Goal: Task Accomplishment & Management: Use online tool/utility

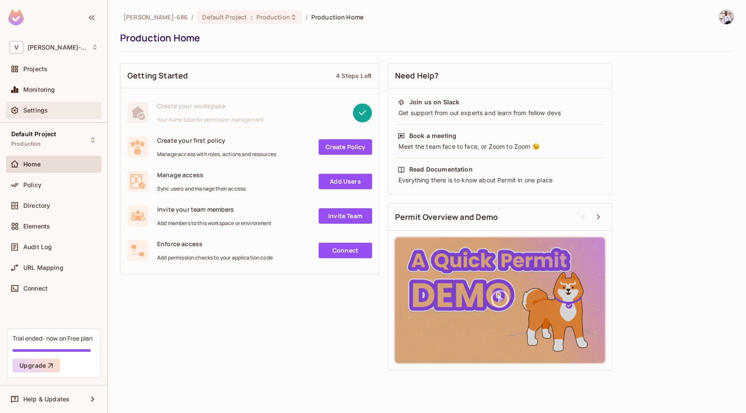
click at [45, 107] on div "Settings" at bounding box center [53, 110] width 88 height 10
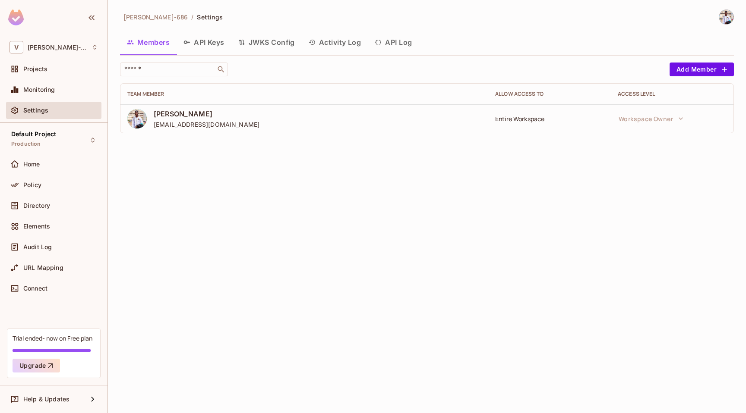
click at [214, 44] on button "API Keys" at bounding box center [203, 42] width 55 height 22
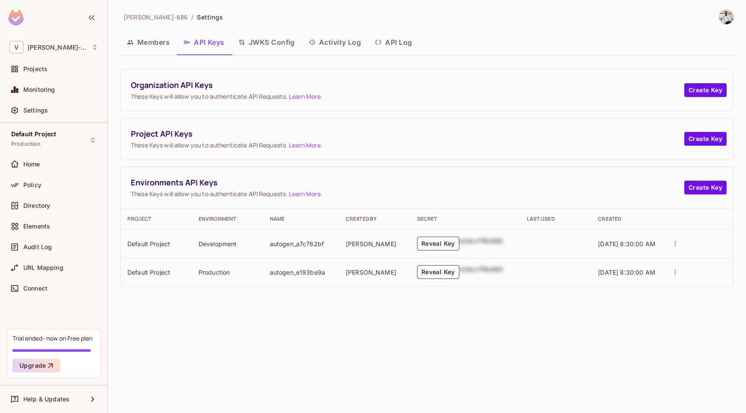
click at [428, 242] on button "Reveal Key" at bounding box center [438, 244] width 42 height 14
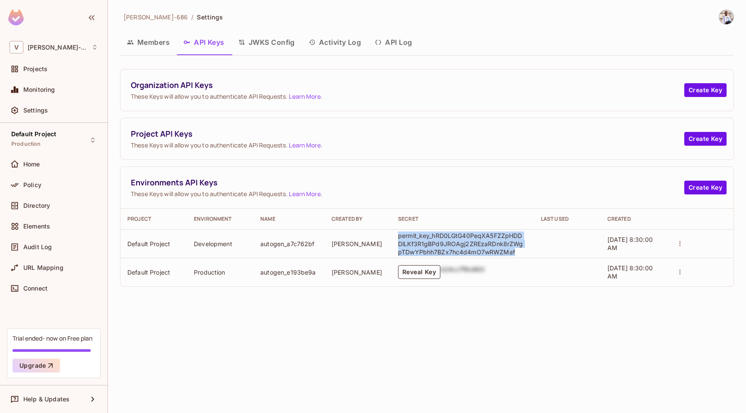
drag, startPoint x: 398, startPoint y: 235, endPoint x: 515, endPoint y: 251, distance: 118.0
click at [515, 251] on p "permit_key_hRD0LGtG40PeqXA5FZZpHDDDlLKf3R1gBPd9JROAgj2ZREzaRDnk8rZWgpTDwYPbhh7B…" at bounding box center [460, 244] width 125 height 25
copy p "permit_key_hRD0LGtG40PeqXA5FZZpHDDDlLKf3R1gBPd9JROAgj2ZREzaRDnk8rZWgpTDwYPbhh7B…"
click at [281, 44] on button "JWKS Config" at bounding box center [266, 42] width 70 height 22
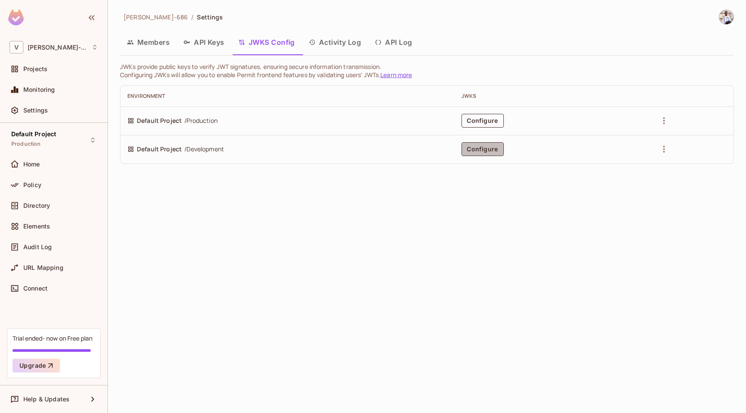
click at [474, 153] on button "Configure" at bounding box center [482, 149] width 42 height 14
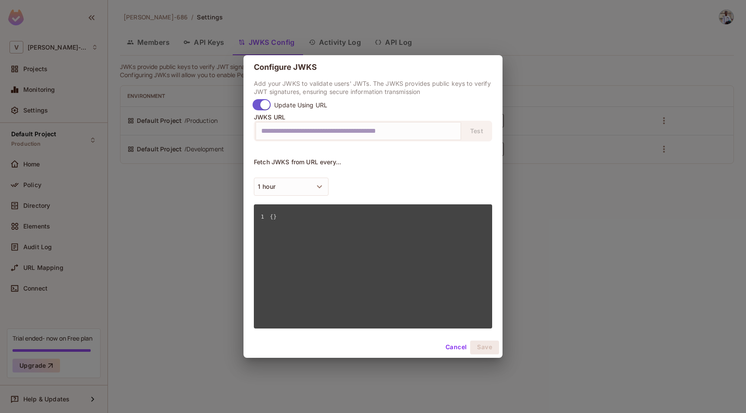
click at [430, 130] on input "text" at bounding box center [358, 131] width 194 height 14
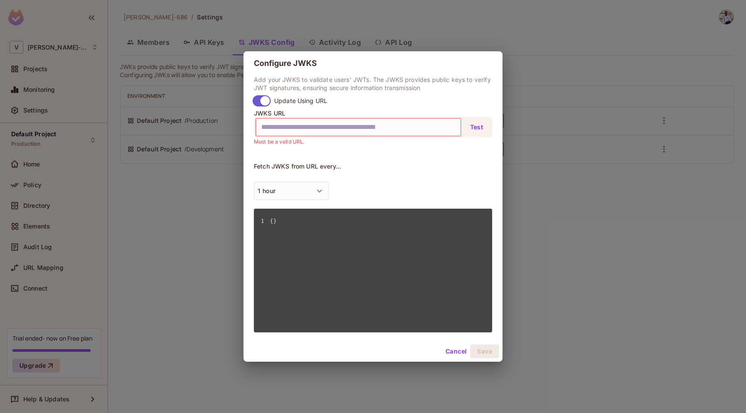
click at [483, 133] on button "Test" at bounding box center [477, 127] width 28 height 14
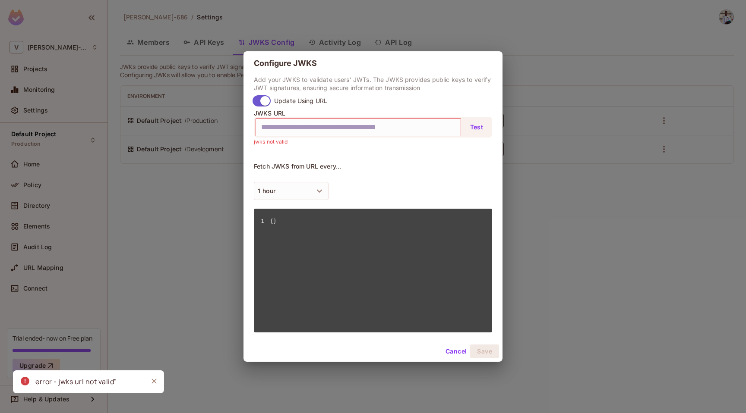
click at [456, 351] on button "Cancel" at bounding box center [456, 352] width 28 height 14
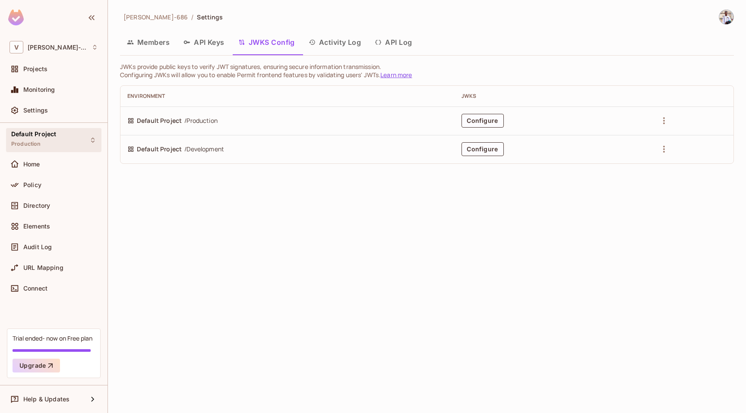
click at [92, 143] on icon at bounding box center [92, 140] width 7 height 7
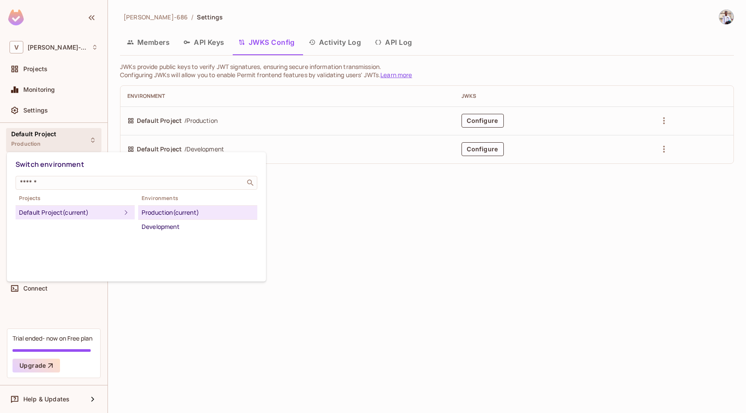
click at [199, 286] on div at bounding box center [373, 206] width 746 height 413
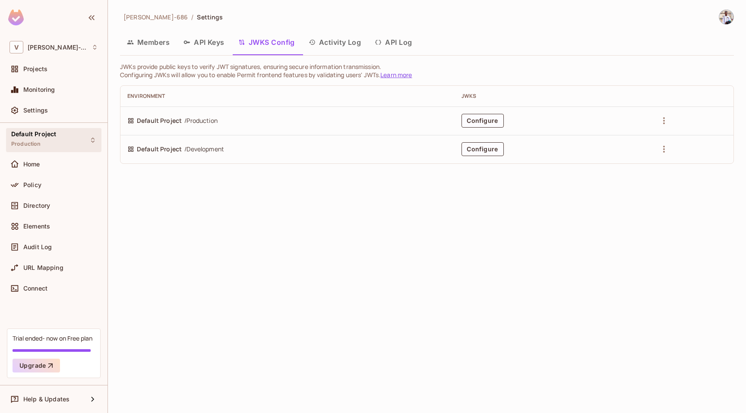
click at [93, 143] on icon at bounding box center [92, 140] width 7 height 7
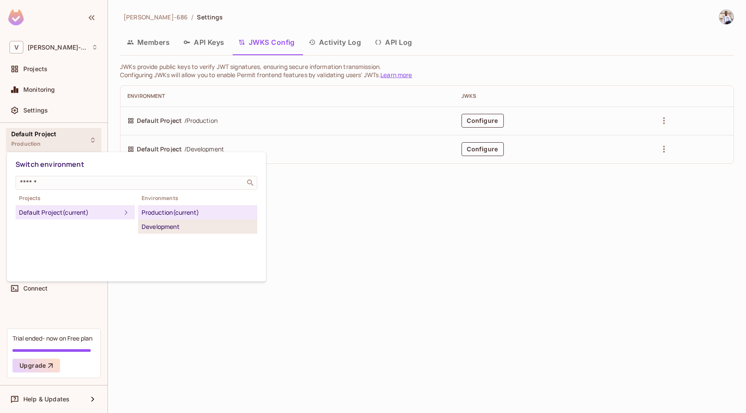
click at [170, 228] on div "Development" at bounding box center [198, 227] width 112 height 10
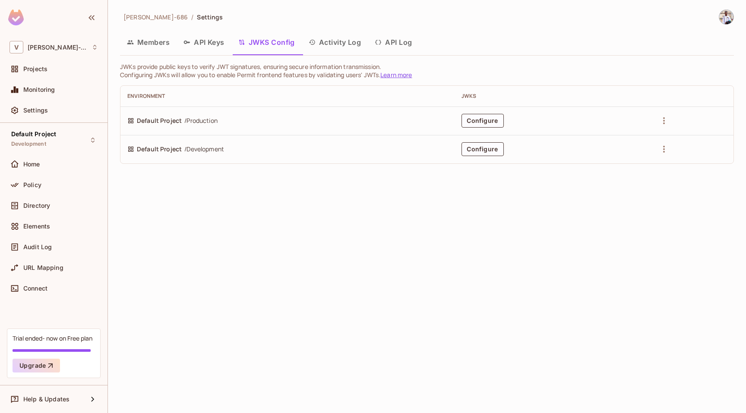
click at [213, 42] on button "API Keys" at bounding box center [203, 42] width 55 height 22
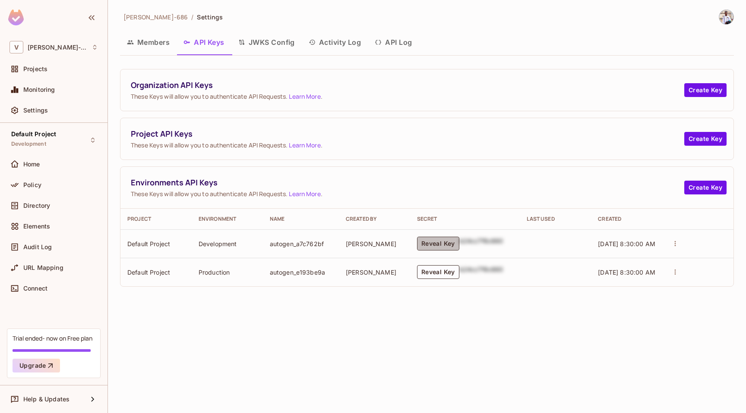
click at [446, 242] on button "Reveal Key" at bounding box center [438, 244] width 42 height 14
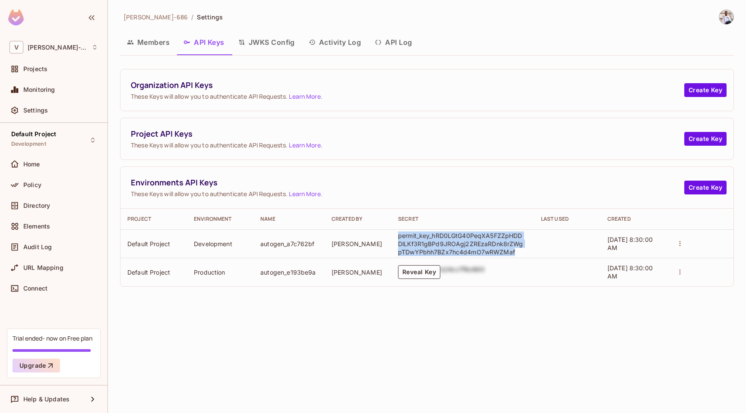
drag, startPoint x: 397, startPoint y: 236, endPoint x: 513, endPoint y: 251, distance: 117.5
click at [513, 251] on p "permit_key_hRD0LGtG40PeqXA5FZZpHDDDlLKf3R1gBPd9JROAgj2ZREzaRDnk8rZWgpTDwYPbhh7B…" at bounding box center [460, 244] width 125 height 25
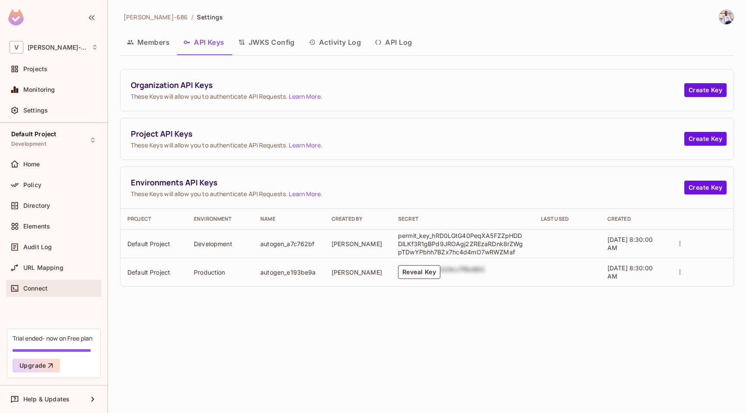
click at [50, 287] on div "Connect" at bounding box center [60, 288] width 75 height 7
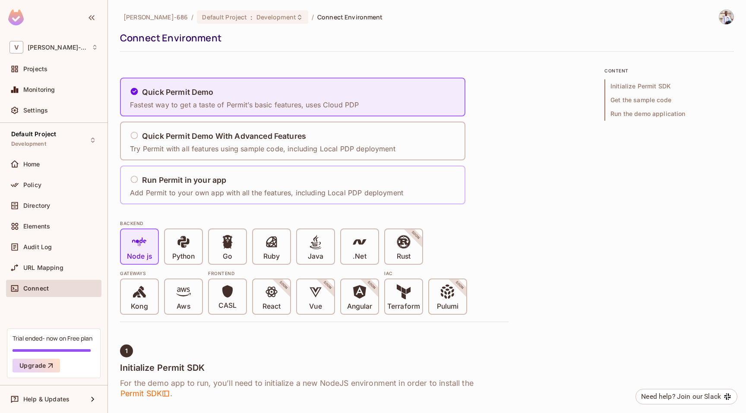
click at [135, 180] on icon at bounding box center [134, 179] width 9 height 9
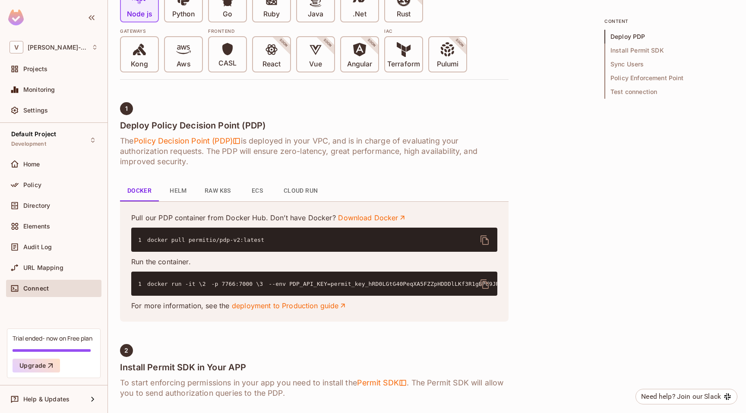
scroll to position [245, 0]
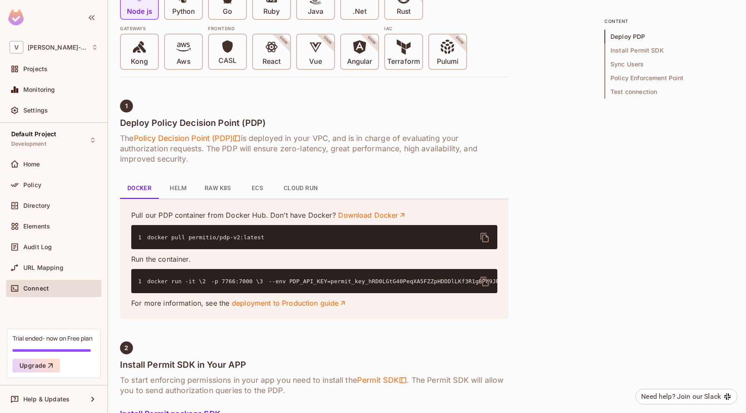
click at [485, 235] on icon "delete" at bounding box center [484, 237] width 8 height 9
click at [481, 281] on icon "delete" at bounding box center [484, 282] width 10 height 10
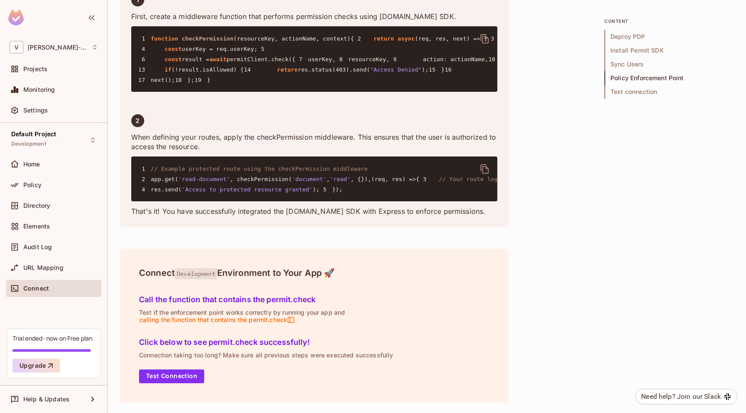
scroll to position [1720, 0]
click at [185, 375] on button "Test Connection" at bounding box center [171, 377] width 65 height 14
